Goal: Navigation & Orientation: Go to known website

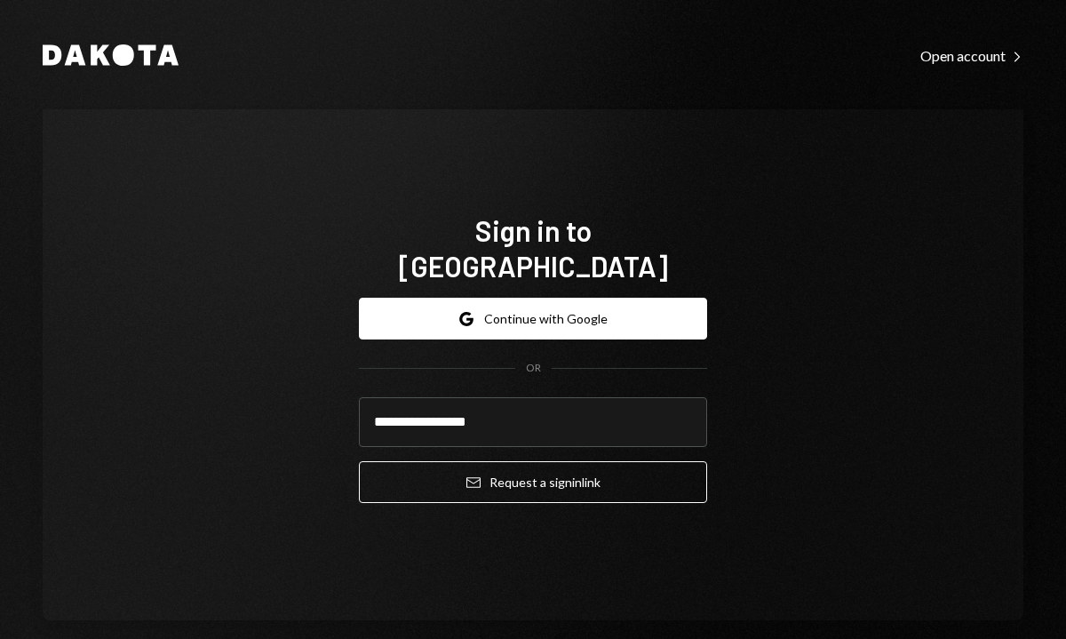
type input "**********"
click at [359, 461] on button "Email Request a sign in link" at bounding box center [533, 482] width 348 height 42
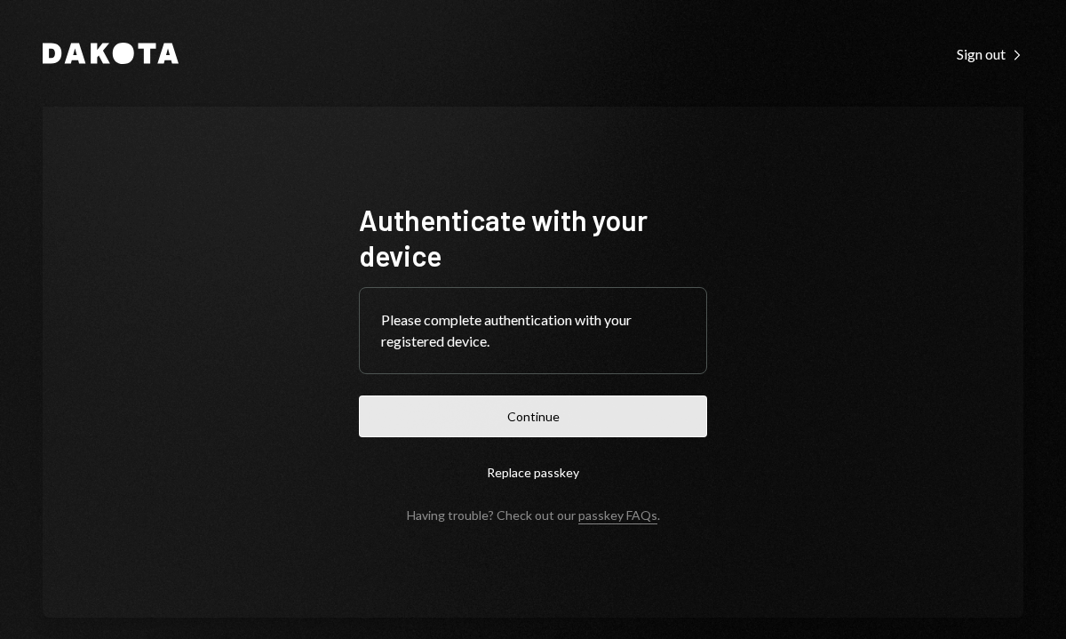
click at [453, 424] on button "Continue" at bounding box center [533, 416] width 348 height 42
